Goal: Information Seeking & Learning: Find specific fact

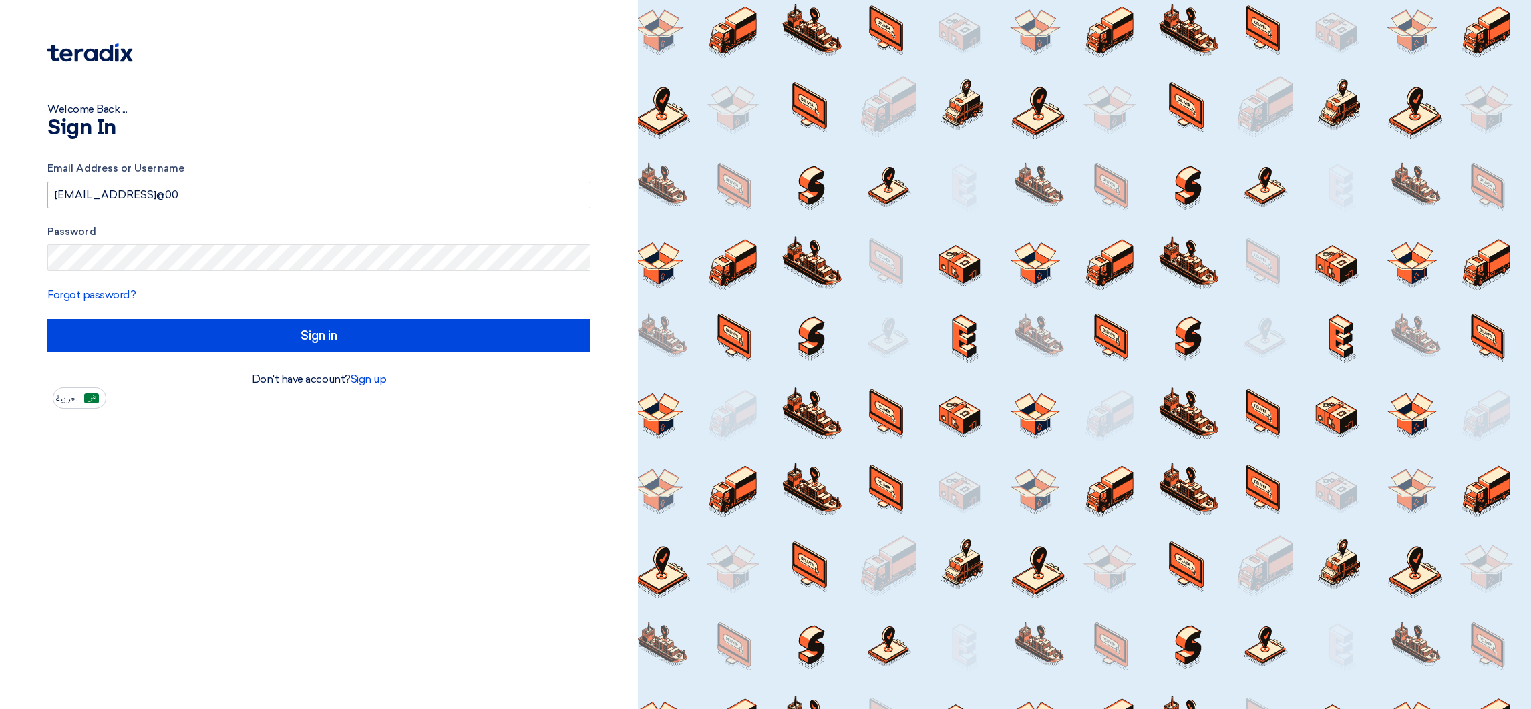
drag, startPoint x: 201, startPoint y: 192, endPoint x: 416, endPoint y: 204, distance: 215.4
click at [416, 204] on input "[EMAIL_ADDRESS]@00" at bounding box center [318, 195] width 543 height 27
type input "[EMAIL_ADDRESS][DOMAIN_NAME]"
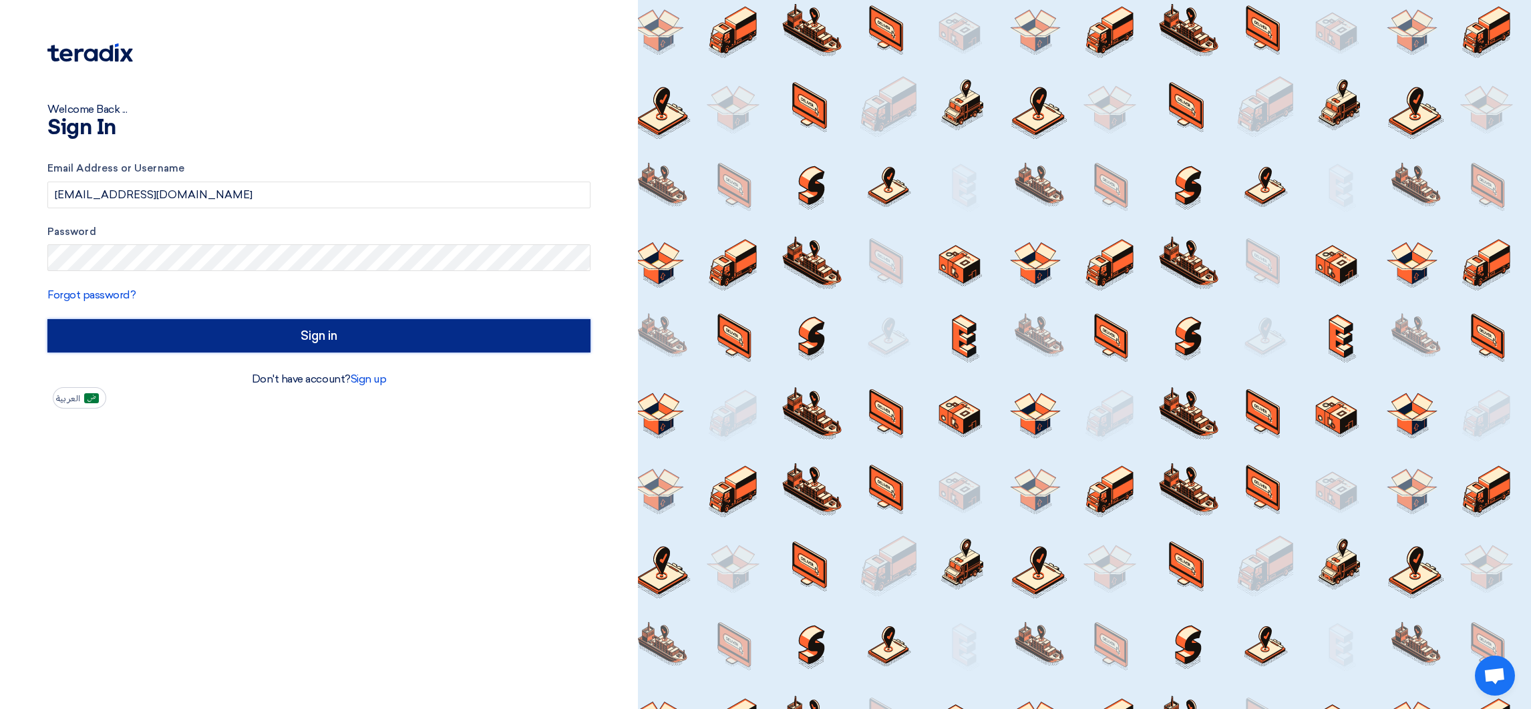
click at [478, 328] on input "Sign in" at bounding box center [318, 335] width 543 height 33
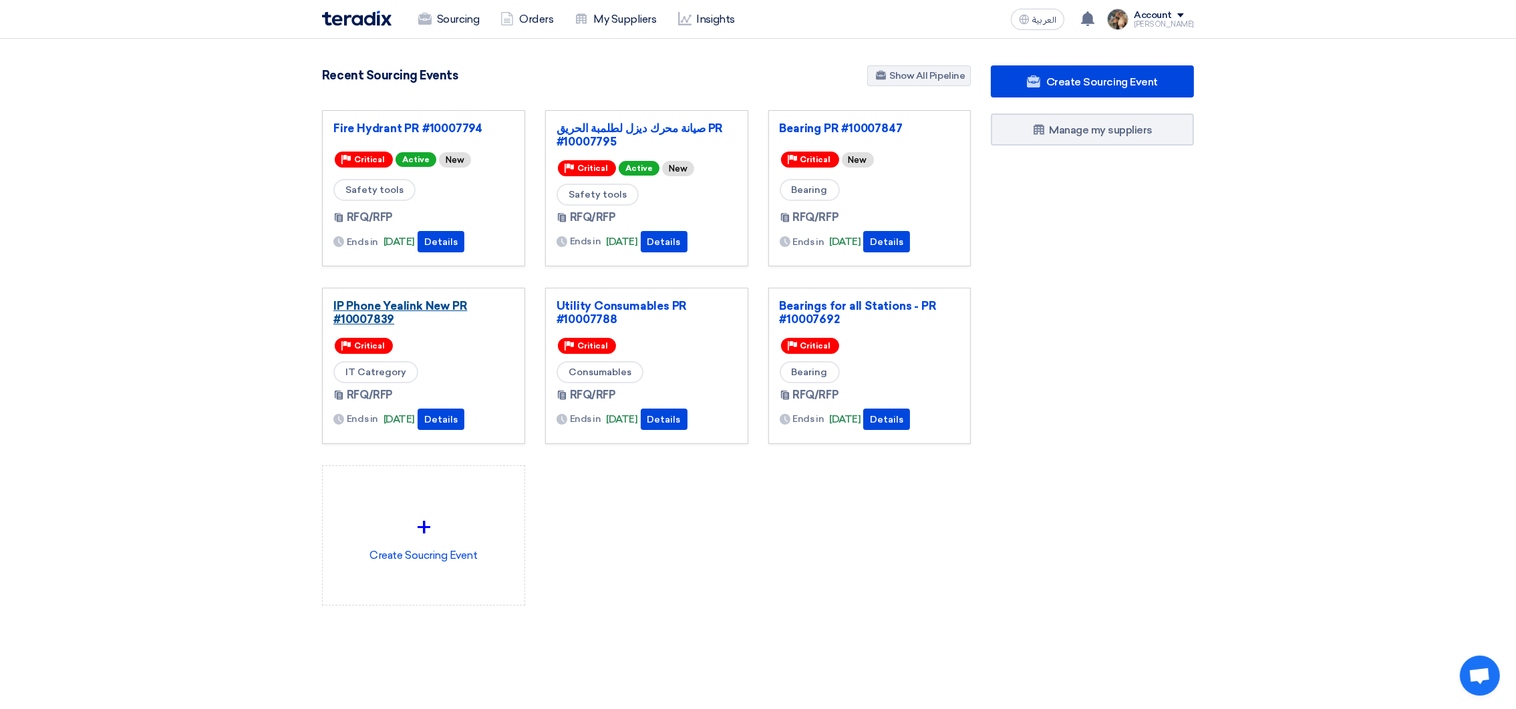
click at [436, 310] on link "IP Phone Yealink New PR #10007839" at bounding box center [423, 312] width 180 height 27
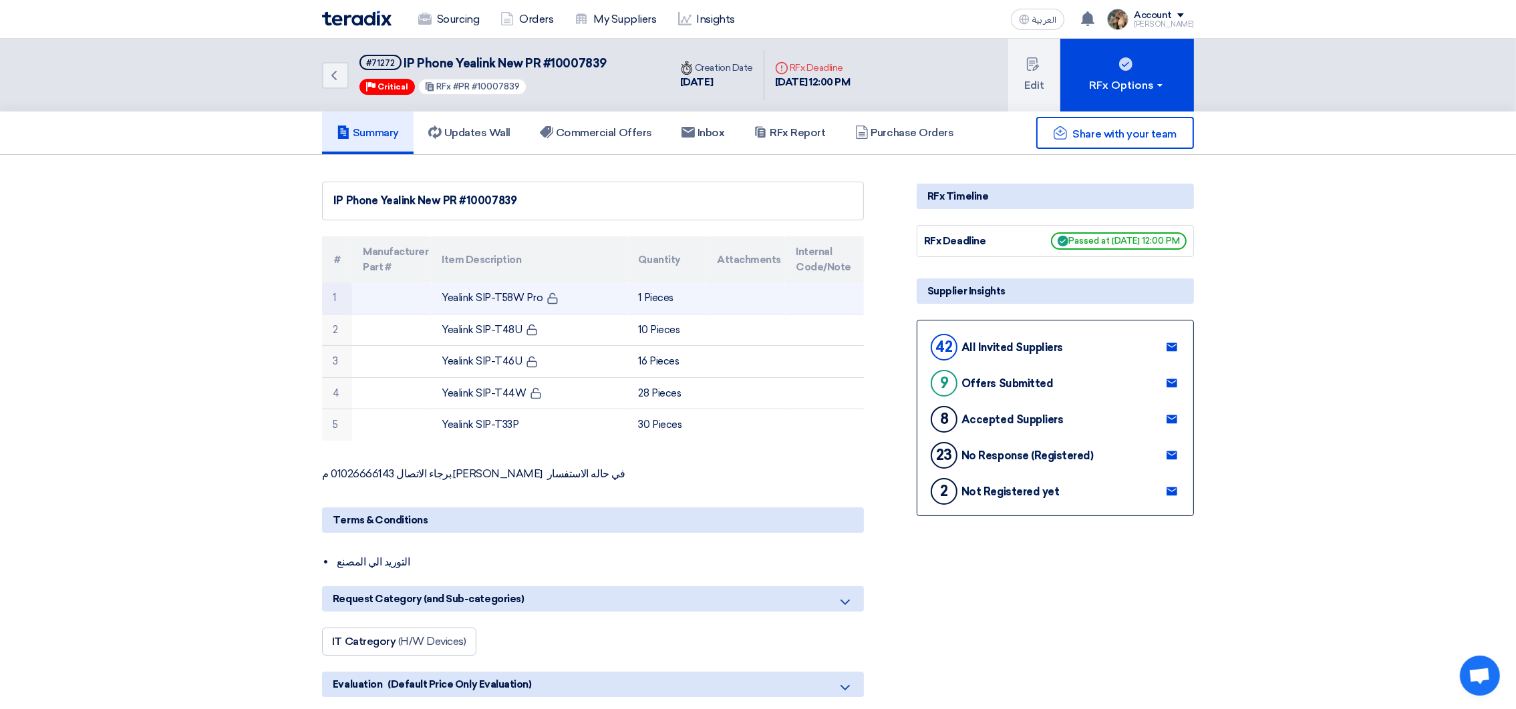
click at [446, 293] on td "Yealink SIP-T58W Pro" at bounding box center [529, 298] width 196 height 31
copy tr "Yealink SIP-T58W Pro"
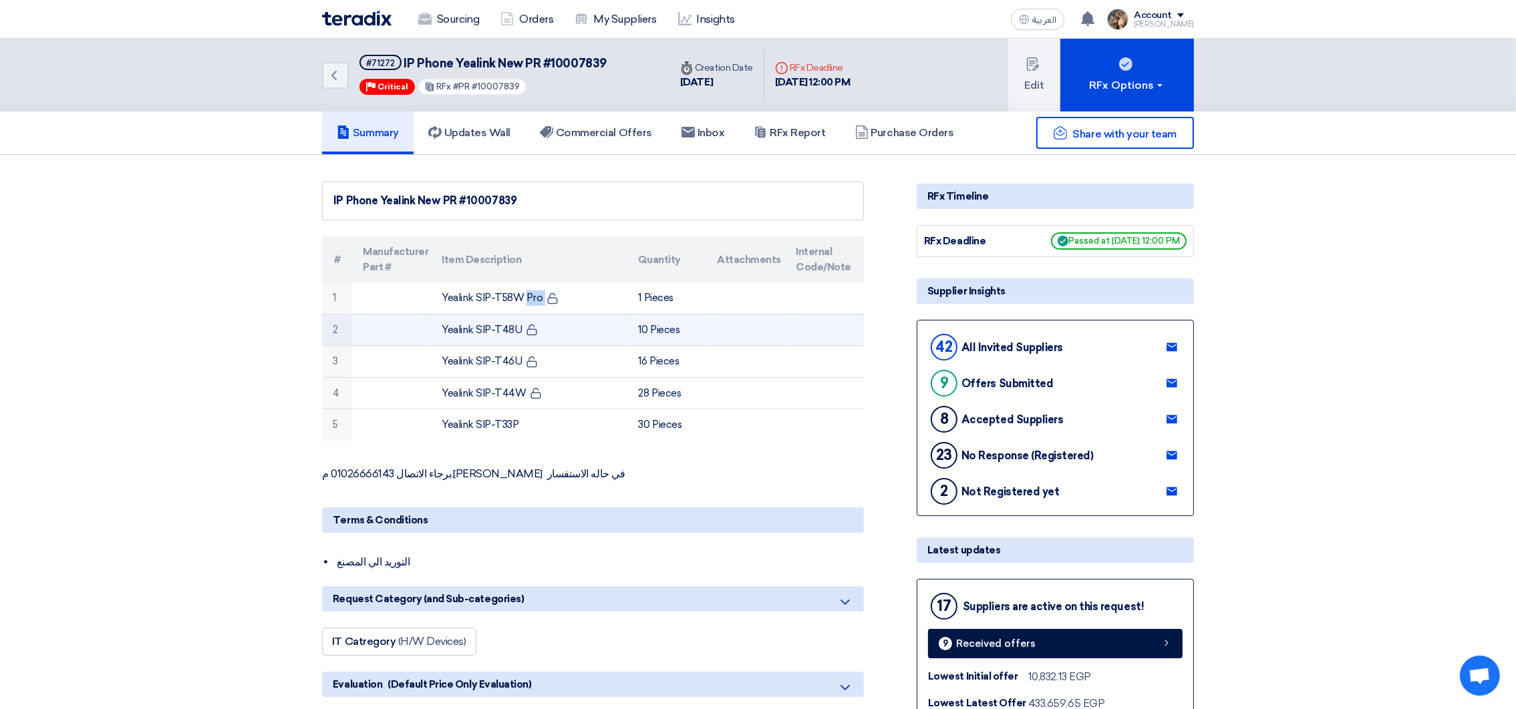
drag, startPoint x: 440, startPoint y: 323, endPoint x: 518, endPoint y: 332, distance: 78.0
click at [518, 332] on td "Yealink SIP-T48U" at bounding box center [529, 330] width 196 height 32
copy td "Yealink SIP-T48U"
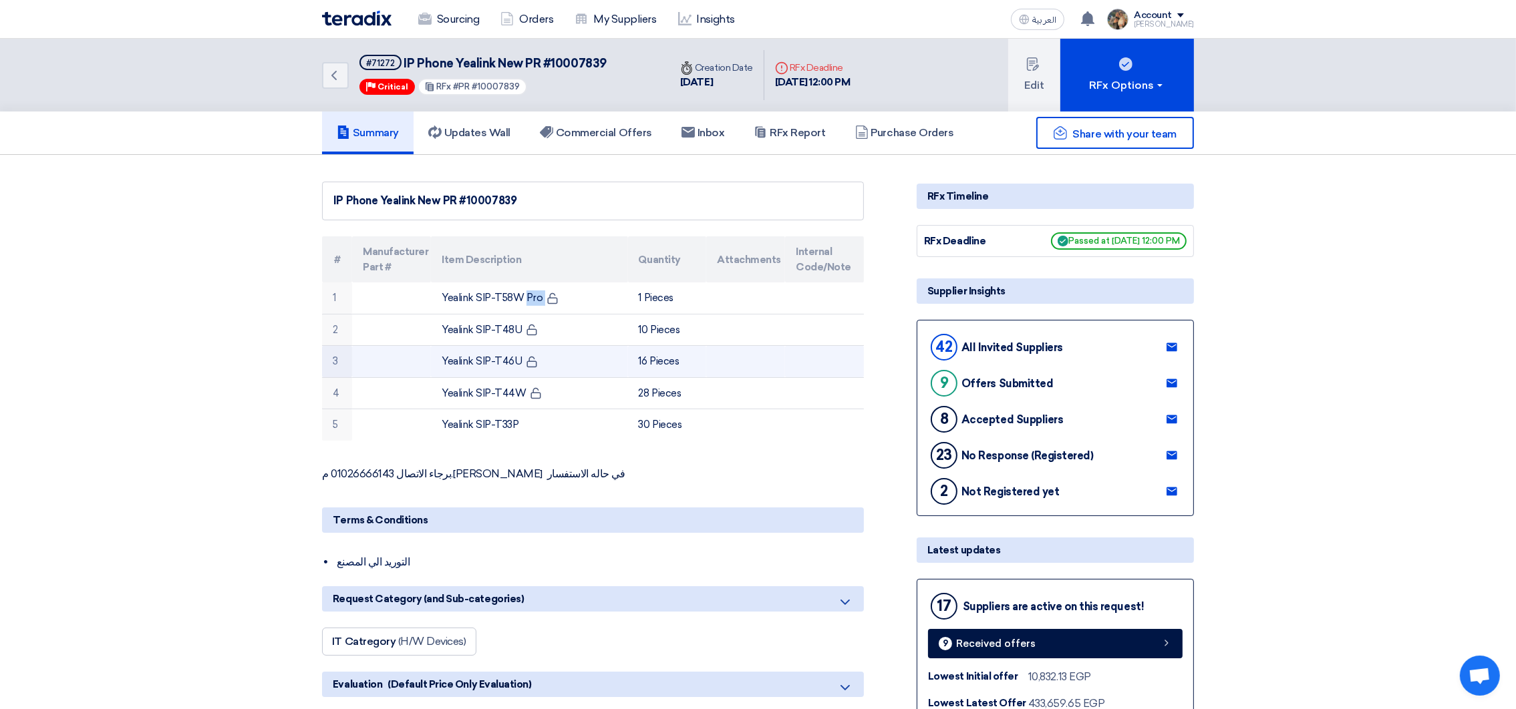
drag, startPoint x: 442, startPoint y: 355, endPoint x: 519, endPoint y: 359, distance: 77.6
click at [519, 359] on td "Yealink SIP-T46U" at bounding box center [529, 362] width 196 height 32
copy td "Yealink SIP-T46U"
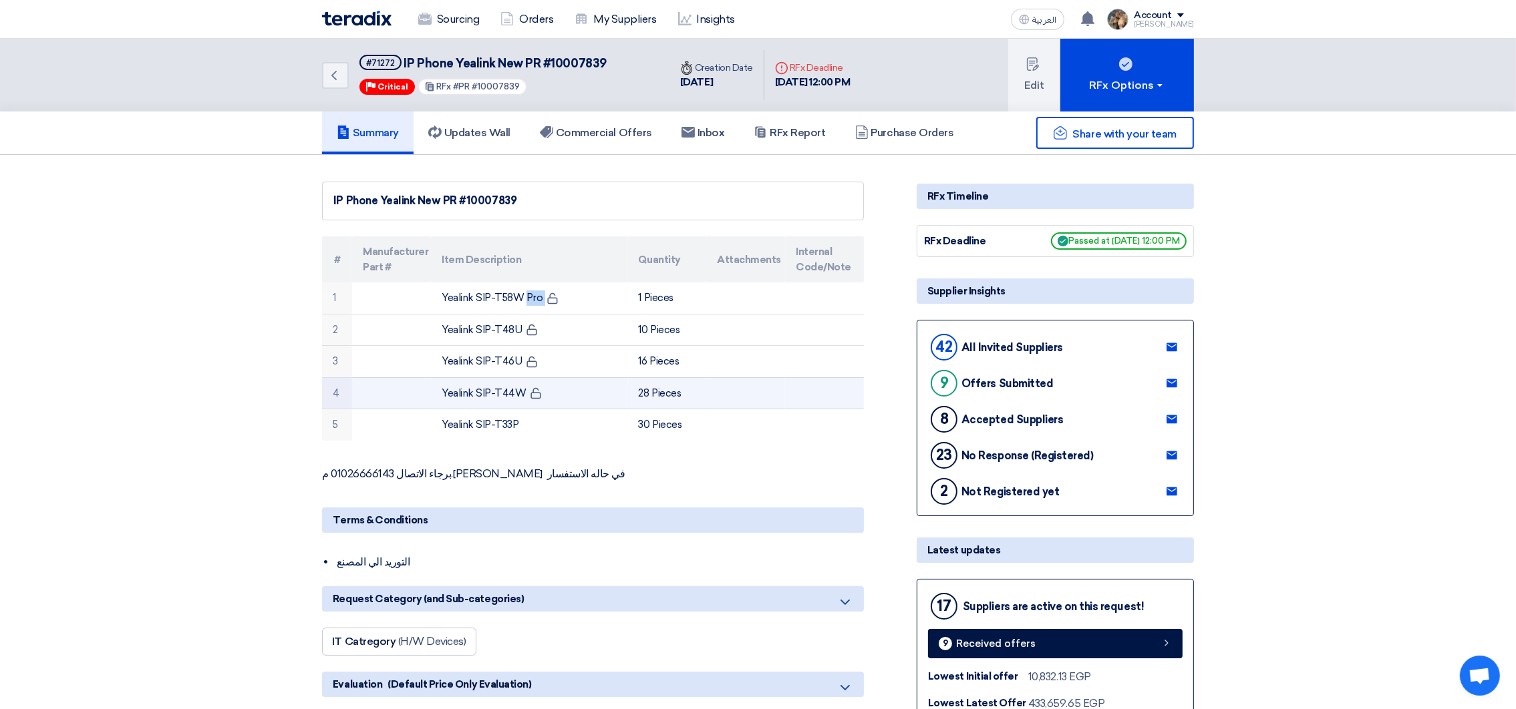
copy td "Yealink SIP-T46U"
drag, startPoint x: 444, startPoint y: 386, endPoint x: 518, endPoint y: 391, distance: 75.0
click at [518, 391] on td "Yealink SIP-T44W" at bounding box center [529, 393] width 196 height 32
copy td "Yealink SIP-T44W"
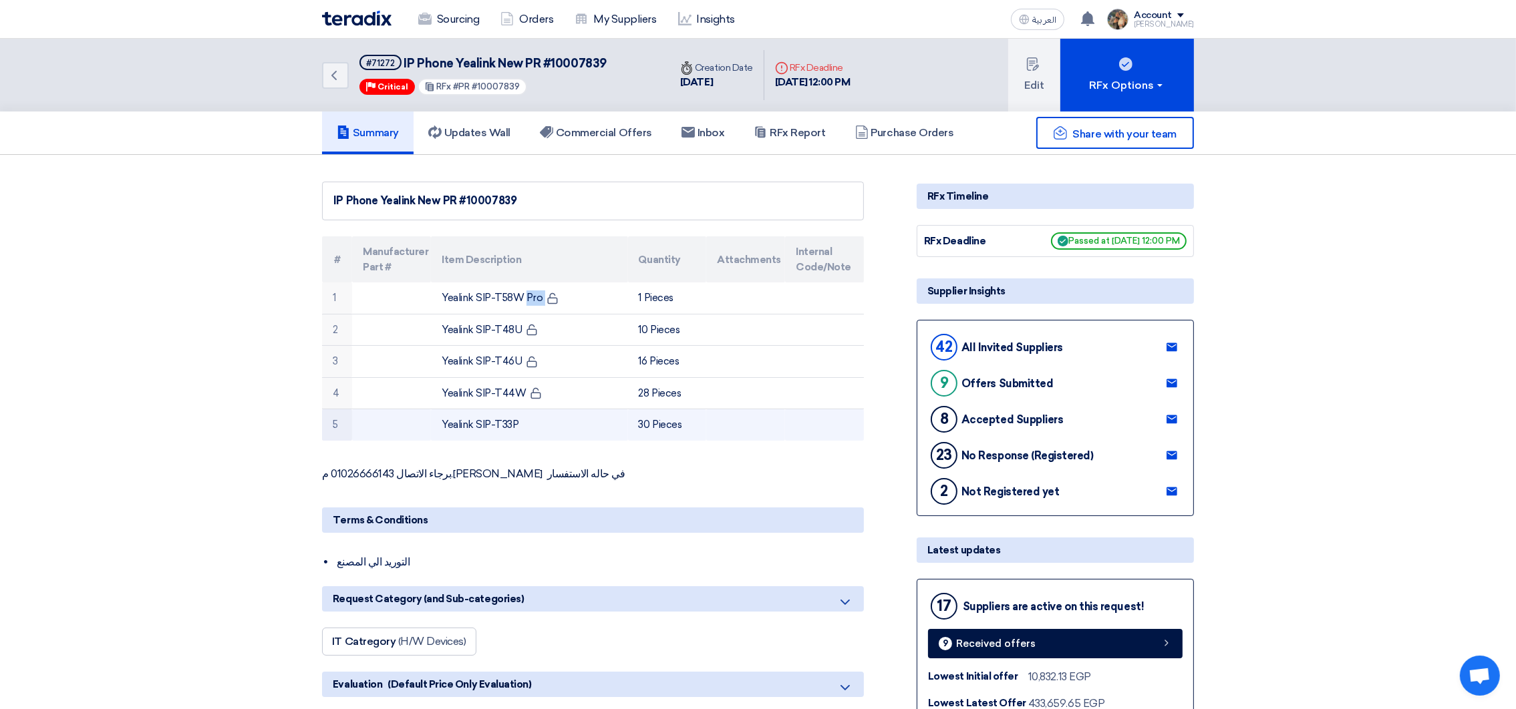
drag, startPoint x: 444, startPoint y: 423, endPoint x: 515, endPoint y: 427, distance: 71.5
click at [515, 427] on td "Yealink SIP-T33P" at bounding box center [529, 424] width 196 height 31
copy td "Yealink SIP-T33P"
